Goal: Find specific page/section

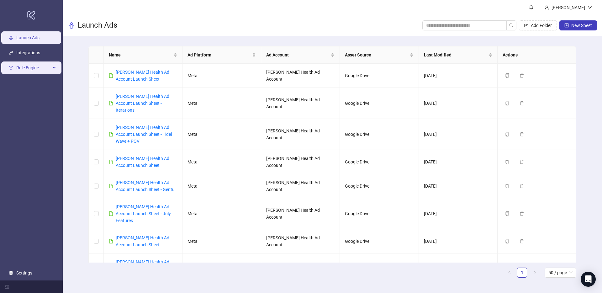
click at [46, 69] on span "Rule Engine" at bounding box center [33, 67] width 35 height 13
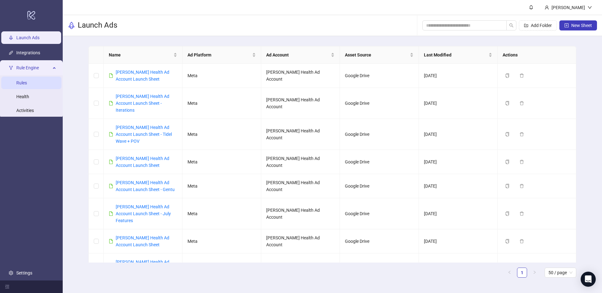
click at [27, 82] on link "Rules" at bounding box center [21, 82] width 11 height 5
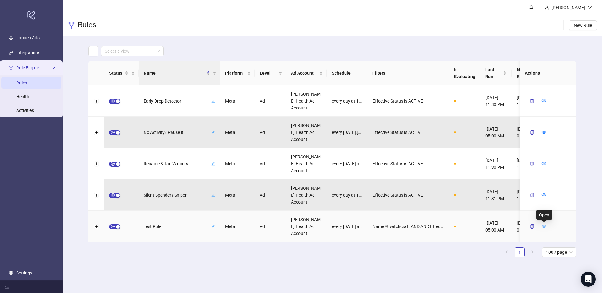
click at [544, 227] on icon "eye" at bounding box center [544, 226] width 4 height 3
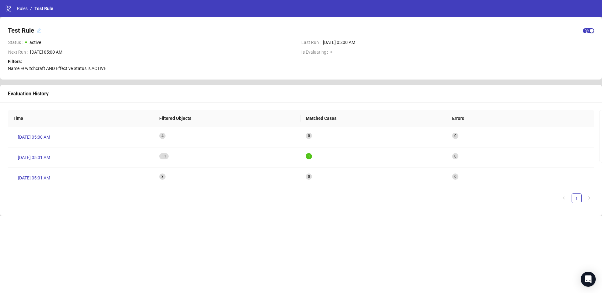
click at [39, 31] on icon "edit" at bounding box center [39, 31] width 4 height 4
click at [43, 46] on span "active" at bounding box center [160, 43] width 271 height 7
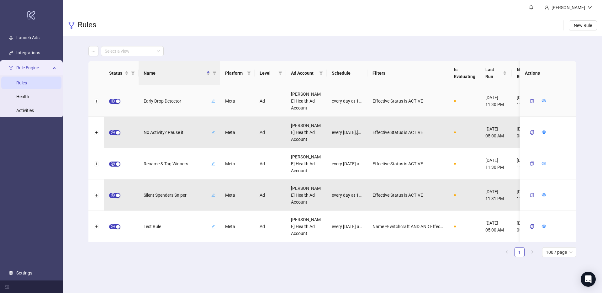
scroll to position [0, 23]
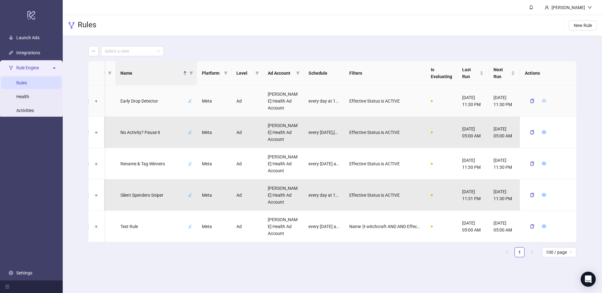
click at [545, 99] on icon "eye" at bounding box center [544, 101] width 4 height 4
